Goal: Task Accomplishment & Management: Manage account settings

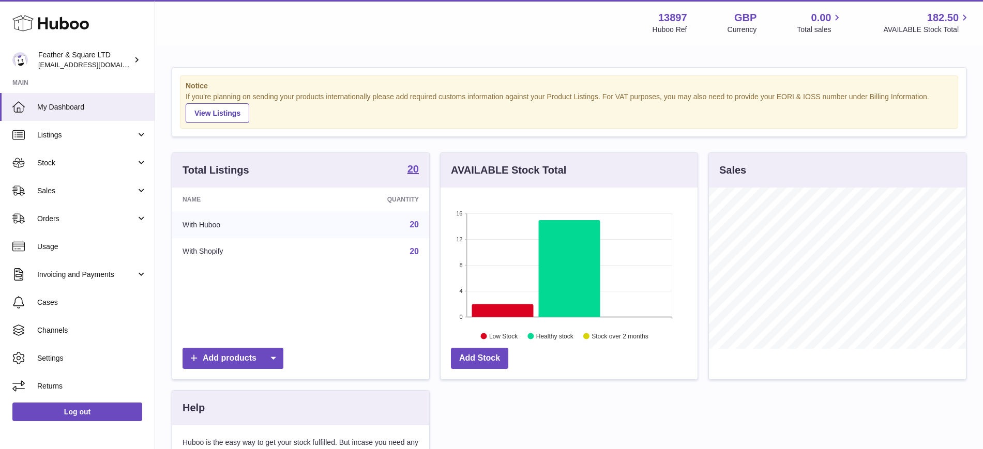
scroll to position [161, 257]
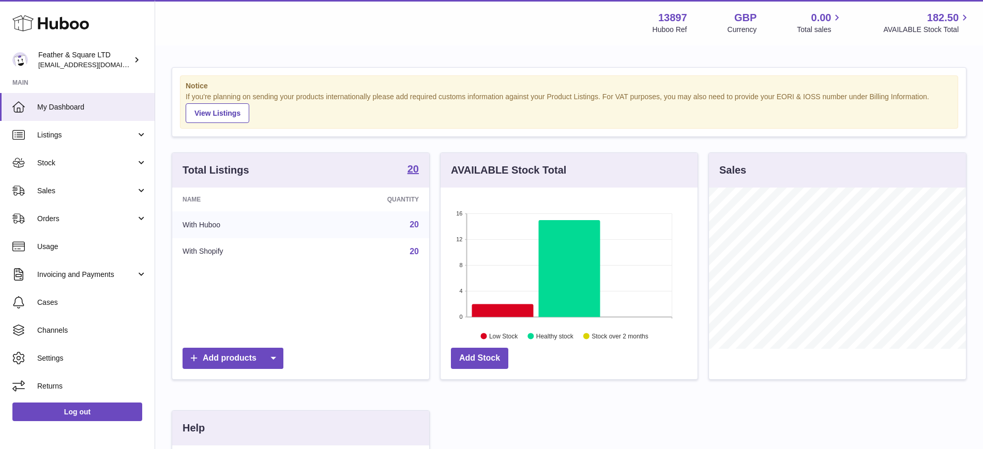
click at [71, 186] on span "Sales" at bounding box center [86, 191] width 99 height 10
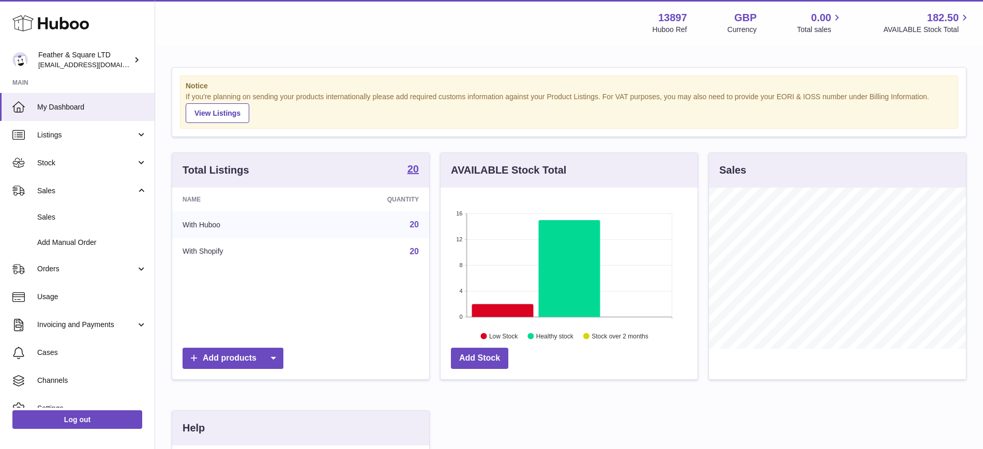
click at [78, 221] on span "Sales" at bounding box center [92, 218] width 110 height 10
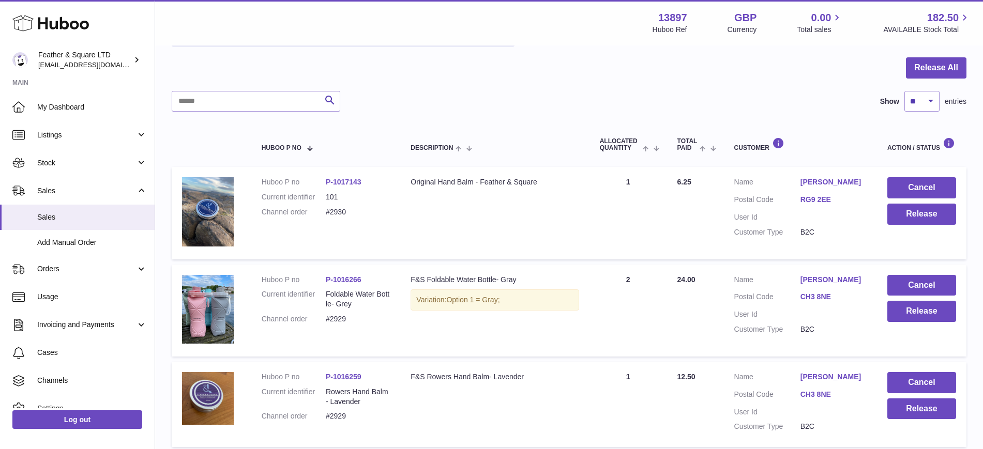
scroll to position [129, 0]
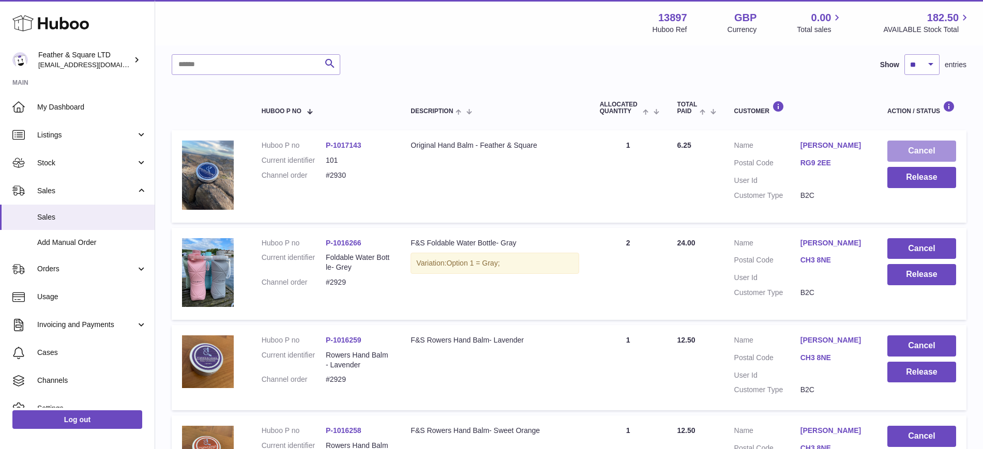
click at [909, 152] on button "Cancel" at bounding box center [922, 151] width 69 height 21
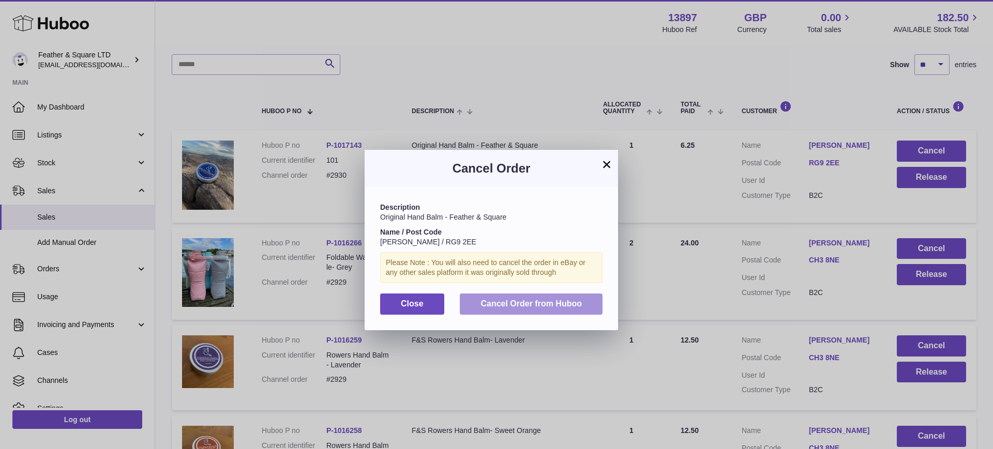
click at [541, 306] on span "Cancel Order from Huboo" at bounding box center [530, 303] width 101 height 9
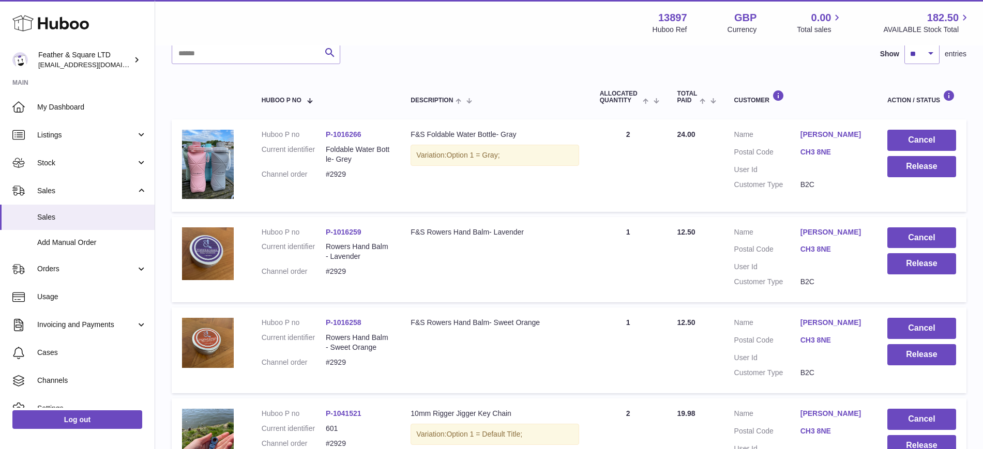
scroll to position [141, 0]
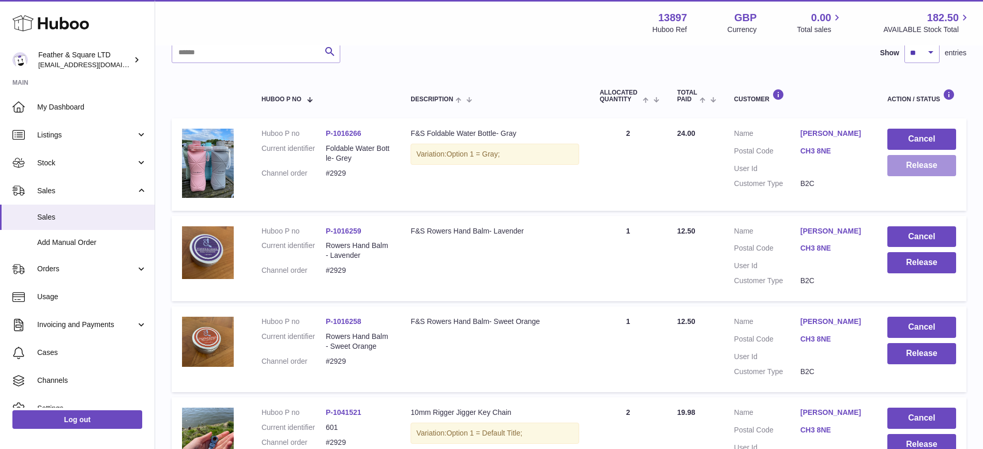
click at [931, 167] on button "Release" at bounding box center [922, 165] width 69 height 21
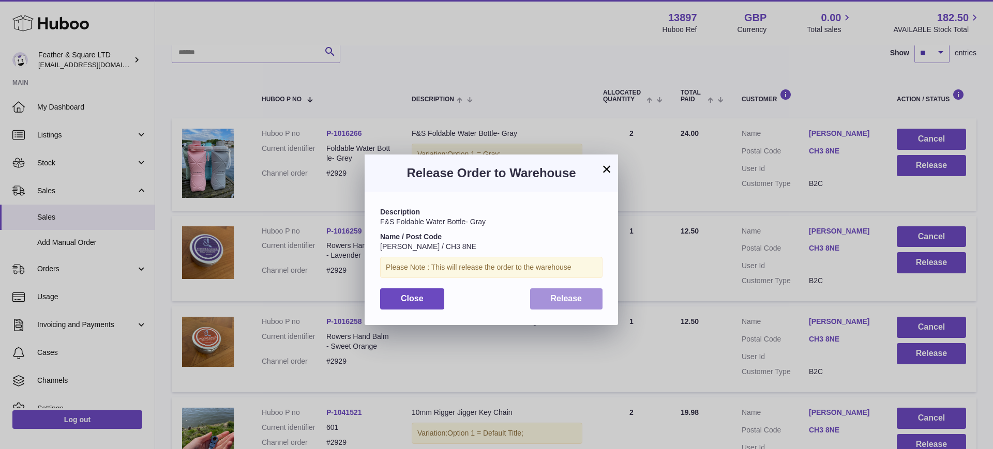
click at [578, 300] on span "Release" at bounding box center [567, 298] width 32 height 9
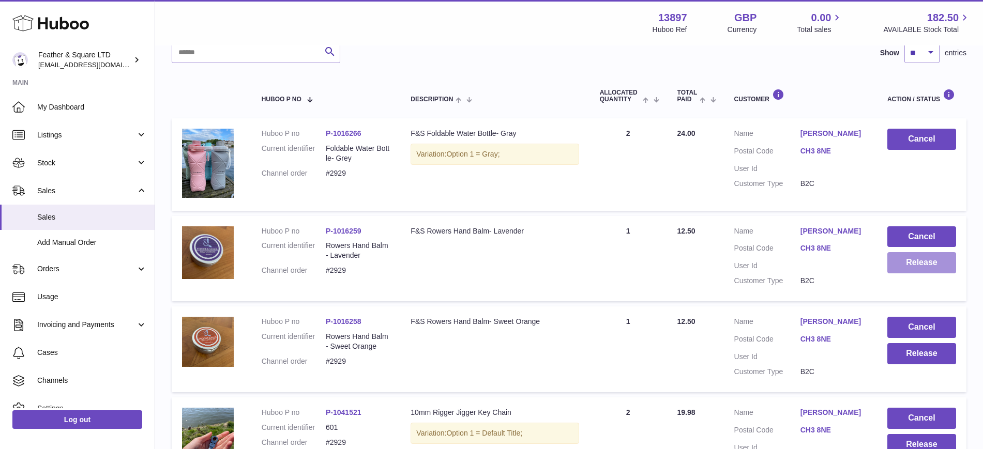
click at [914, 266] on button "Release" at bounding box center [922, 262] width 69 height 21
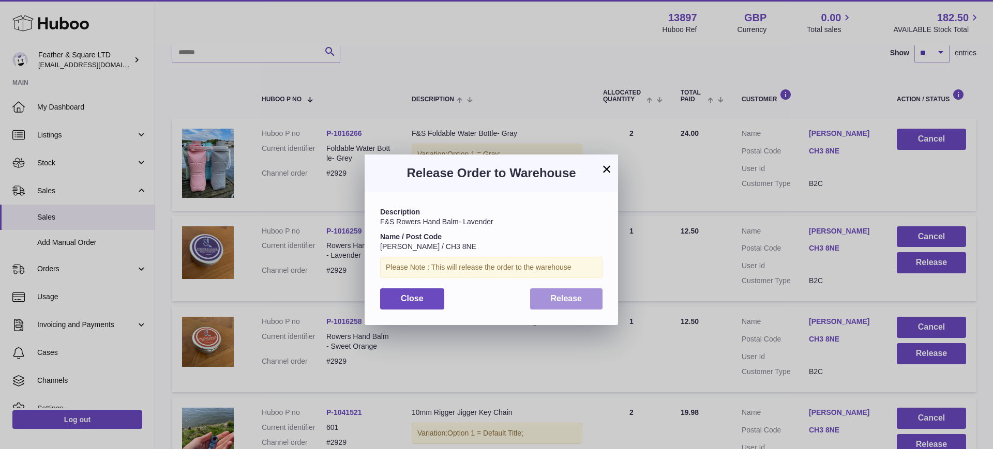
click at [581, 298] on span "Release" at bounding box center [567, 298] width 32 height 9
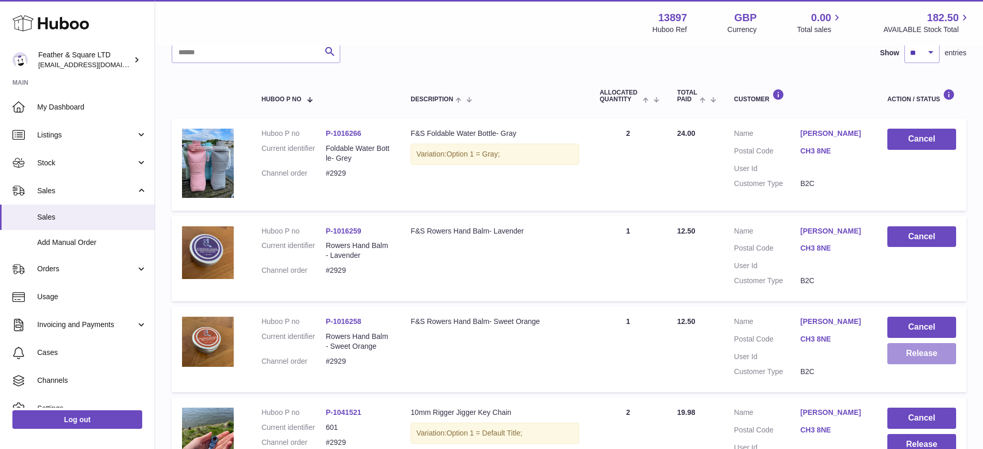
click at [908, 356] on button "Release" at bounding box center [922, 353] width 69 height 21
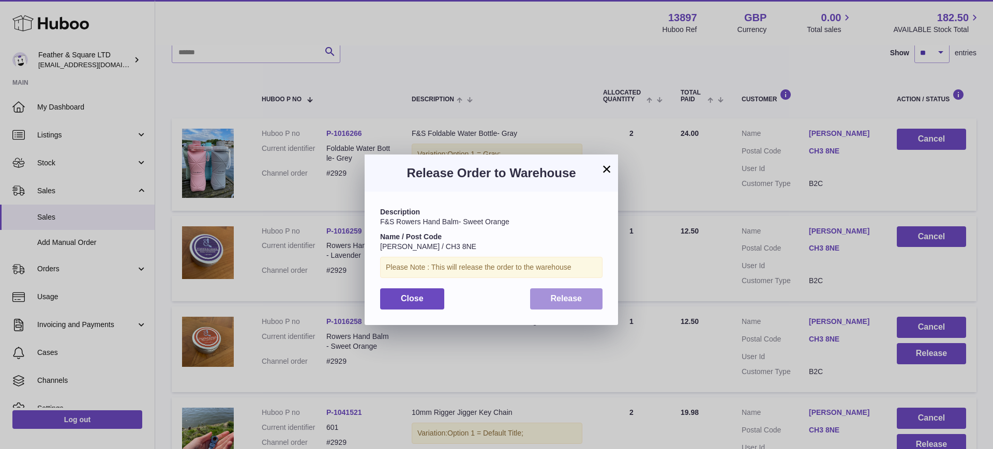
click at [575, 298] on span "Release" at bounding box center [567, 298] width 32 height 9
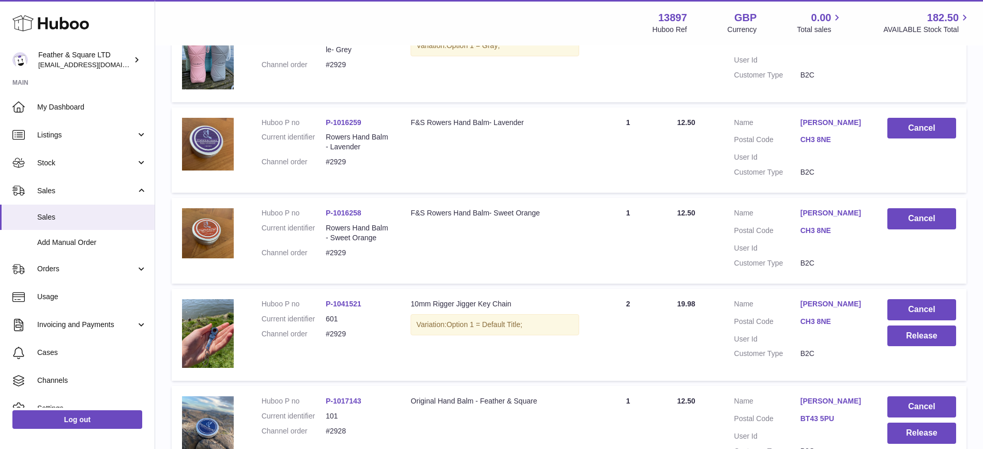
scroll to position [255, 0]
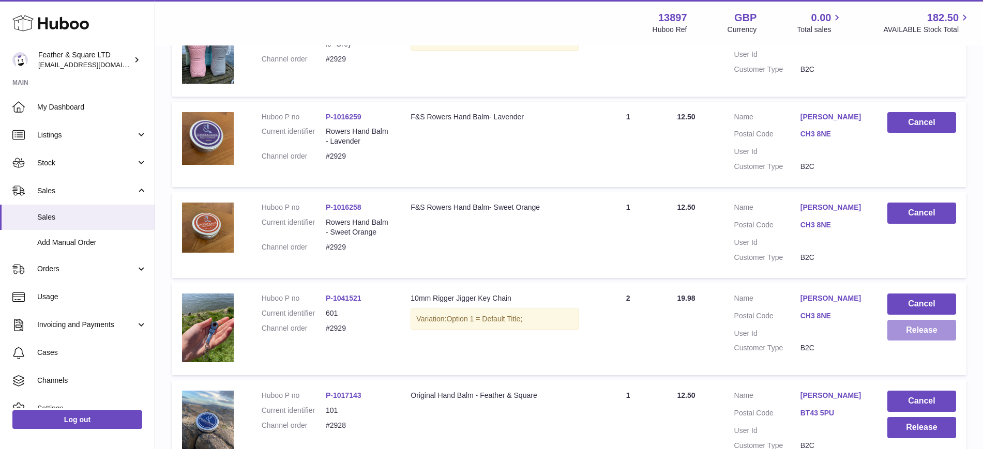
click at [914, 335] on button "Release" at bounding box center [922, 330] width 69 height 21
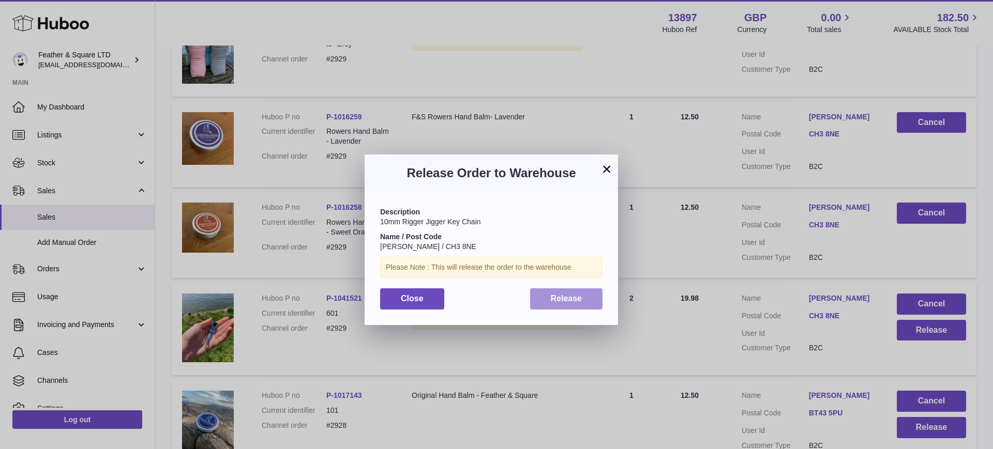
click at [553, 303] on button "Release" at bounding box center [566, 299] width 73 height 21
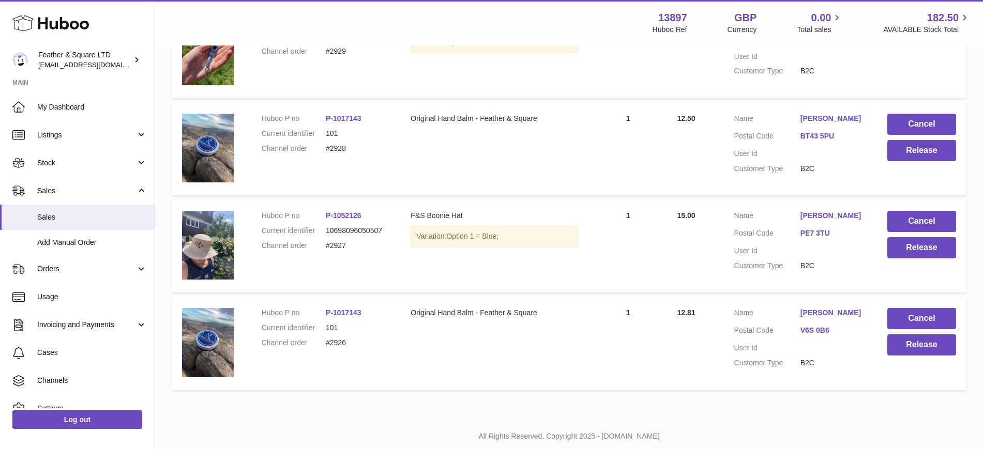
scroll to position [560, 0]
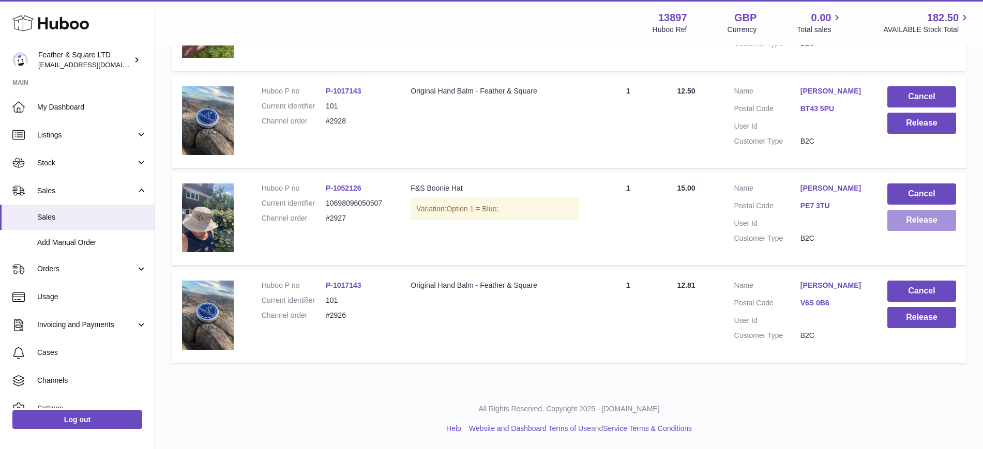
click at [936, 220] on button "Release" at bounding box center [922, 220] width 69 height 21
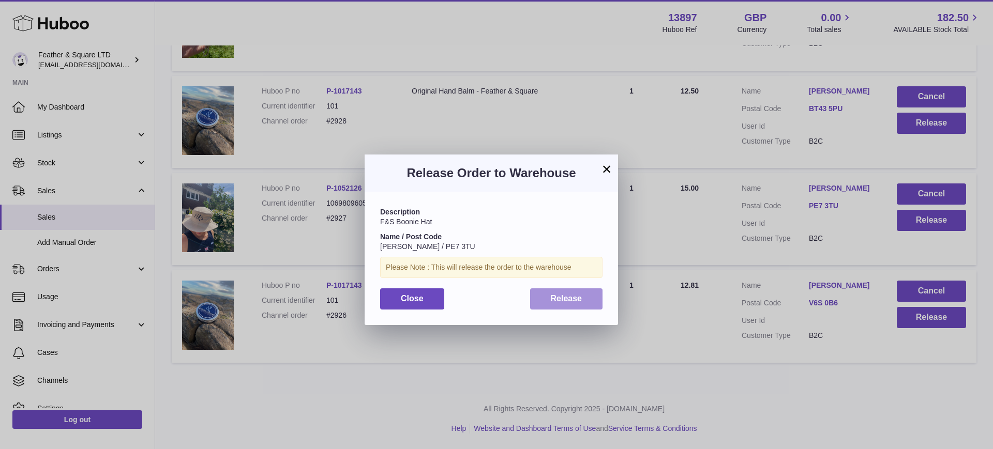
click at [584, 297] on button "Release" at bounding box center [566, 299] width 73 height 21
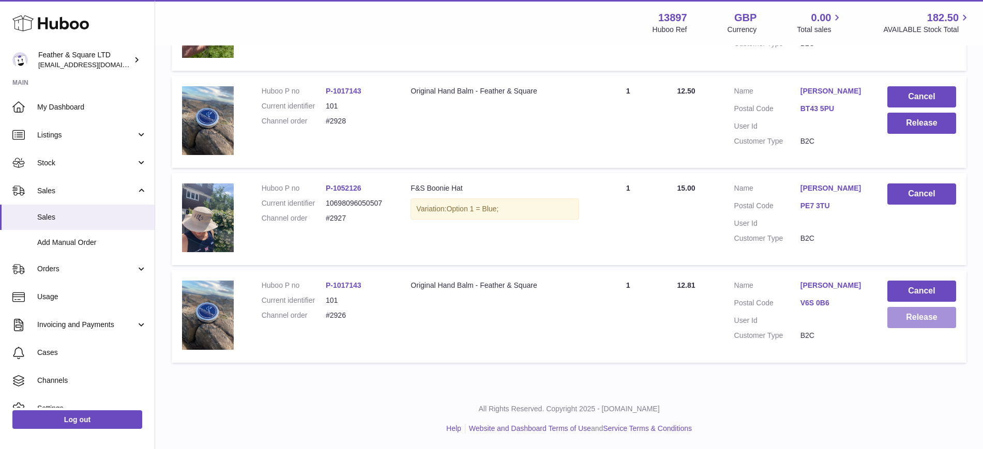
click at [907, 315] on button "Release" at bounding box center [922, 317] width 69 height 21
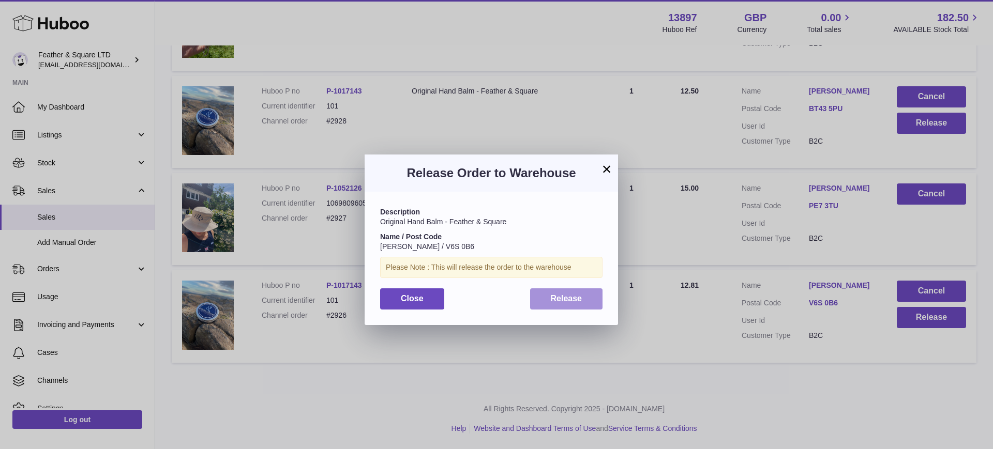
click at [575, 295] on span "Release" at bounding box center [567, 298] width 32 height 9
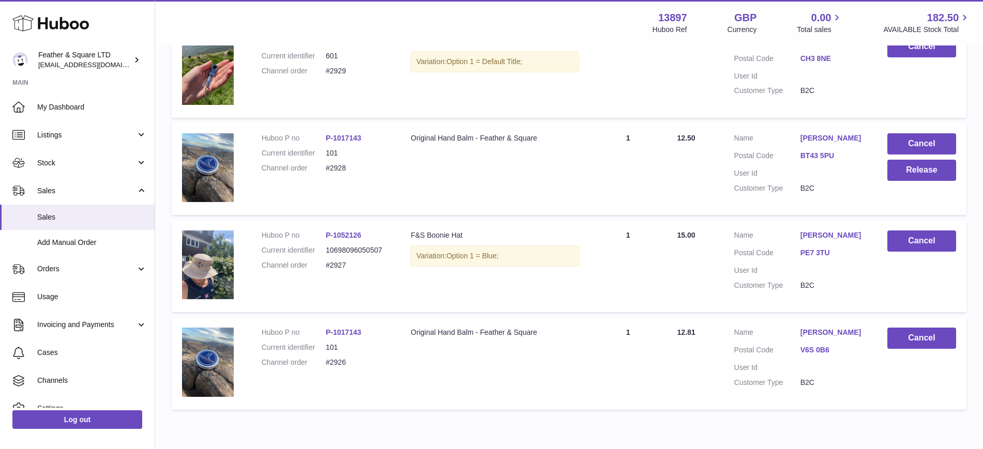
scroll to position [506, 0]
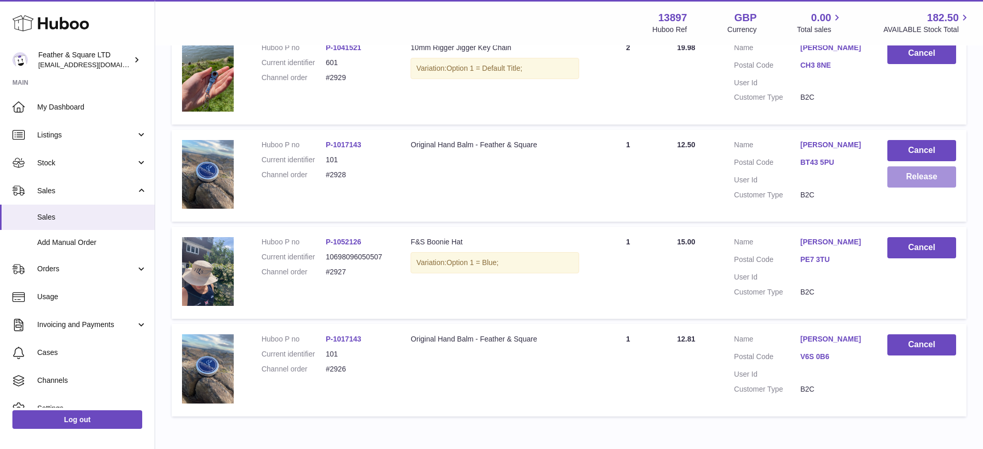
click at [914, 181] on button "Release" at bounding box center [922, 177] width 69 height 21
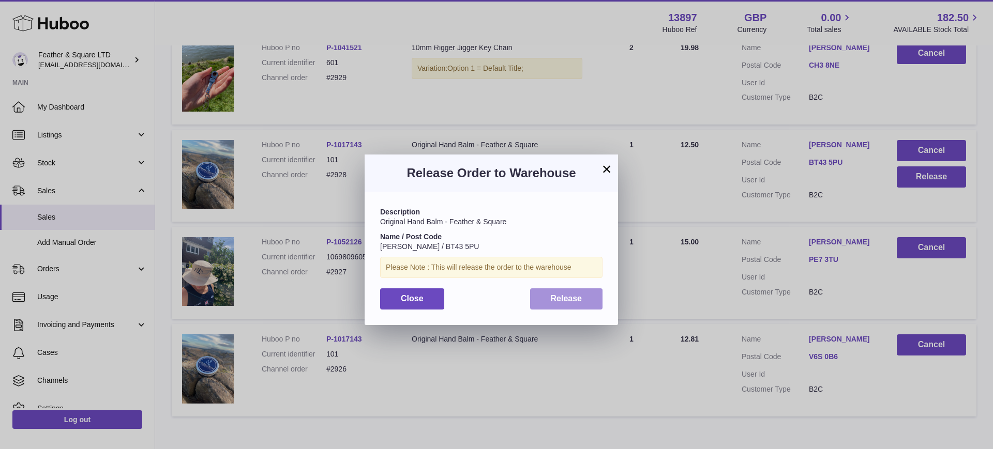
click at [572, 293] on button "Release" at bounding box center [566, 299] width 73 height 21
